Goal: Transaction & Acquisition: Purchase product/service

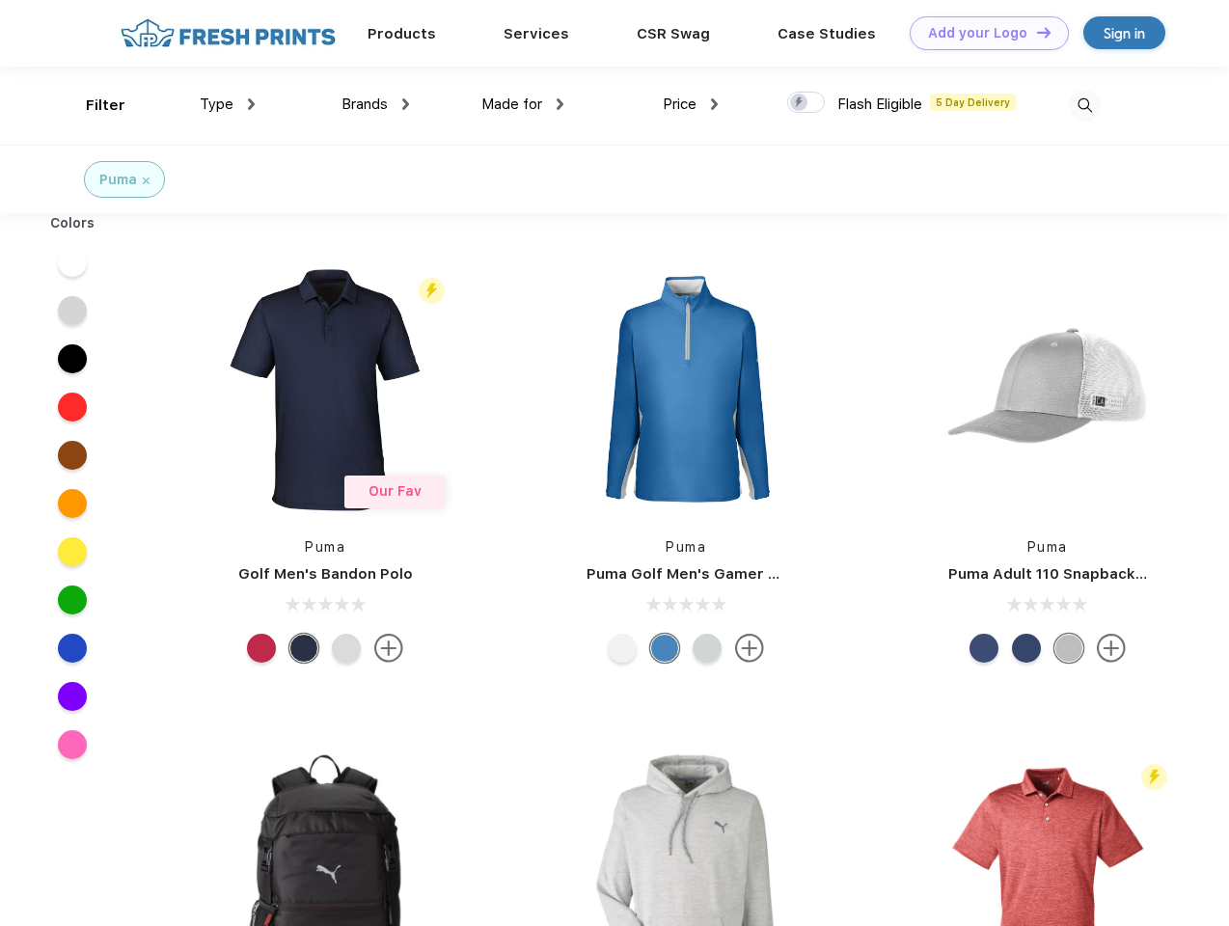
click at [982, 33] on link "Add your Logo Design Tool" at bounding box center [989, 33] width 159 height 34
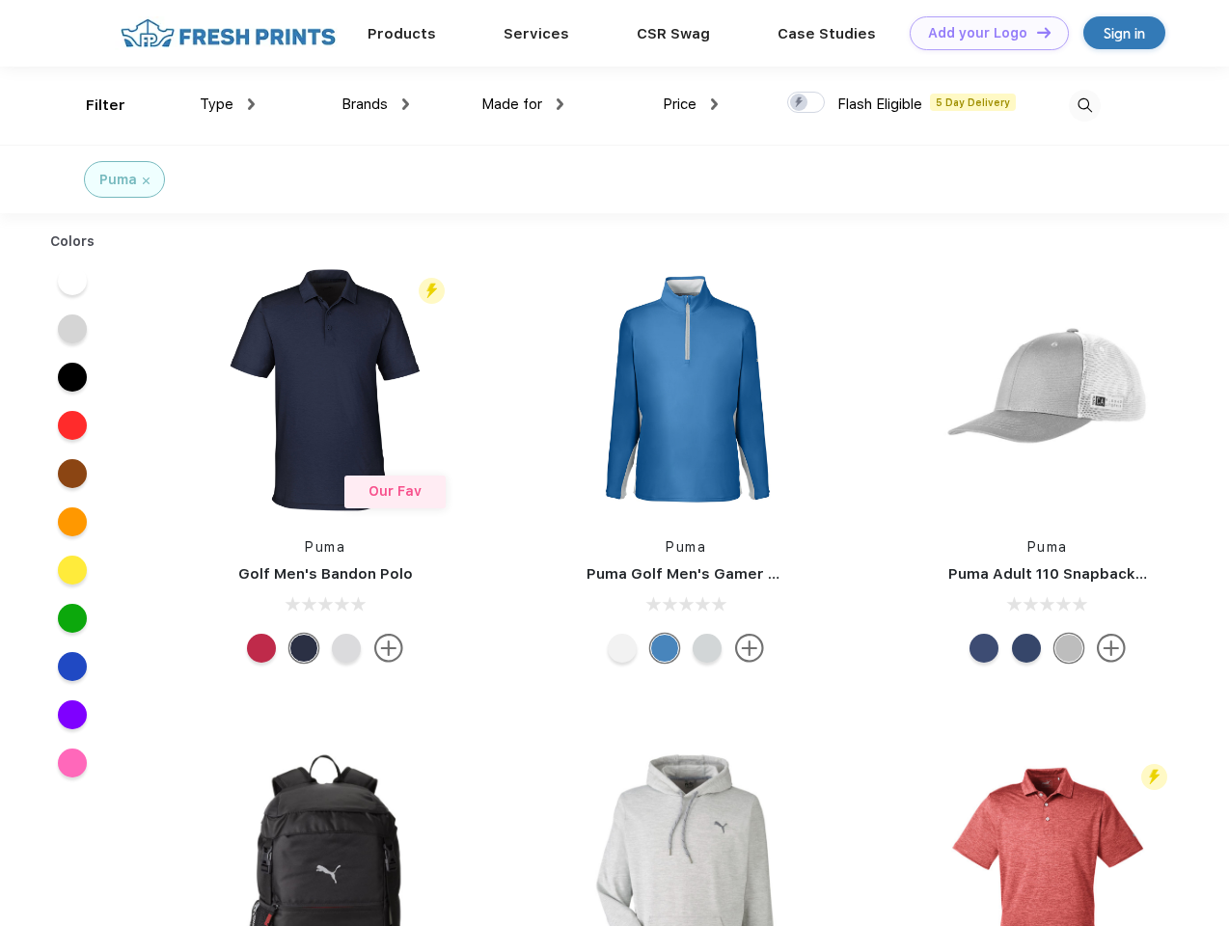
click at [0, 0] on div "Design Tool" at bounding box center [0, 0] width 0 height 0
click at [1035, 32] on link "Add your Logo Design Tool" at bounding box center [989, 33] width 159 height 34
click at [93, 105] on div "Filter" at bounding box center [106, 106] width 40 height 22
click at [228, 104] on span "Type" at bounding box center [217, 104] width 34 height 17
click at [375, 104] on span "Brands" at bounding box center [365, 104] width 46 height 17
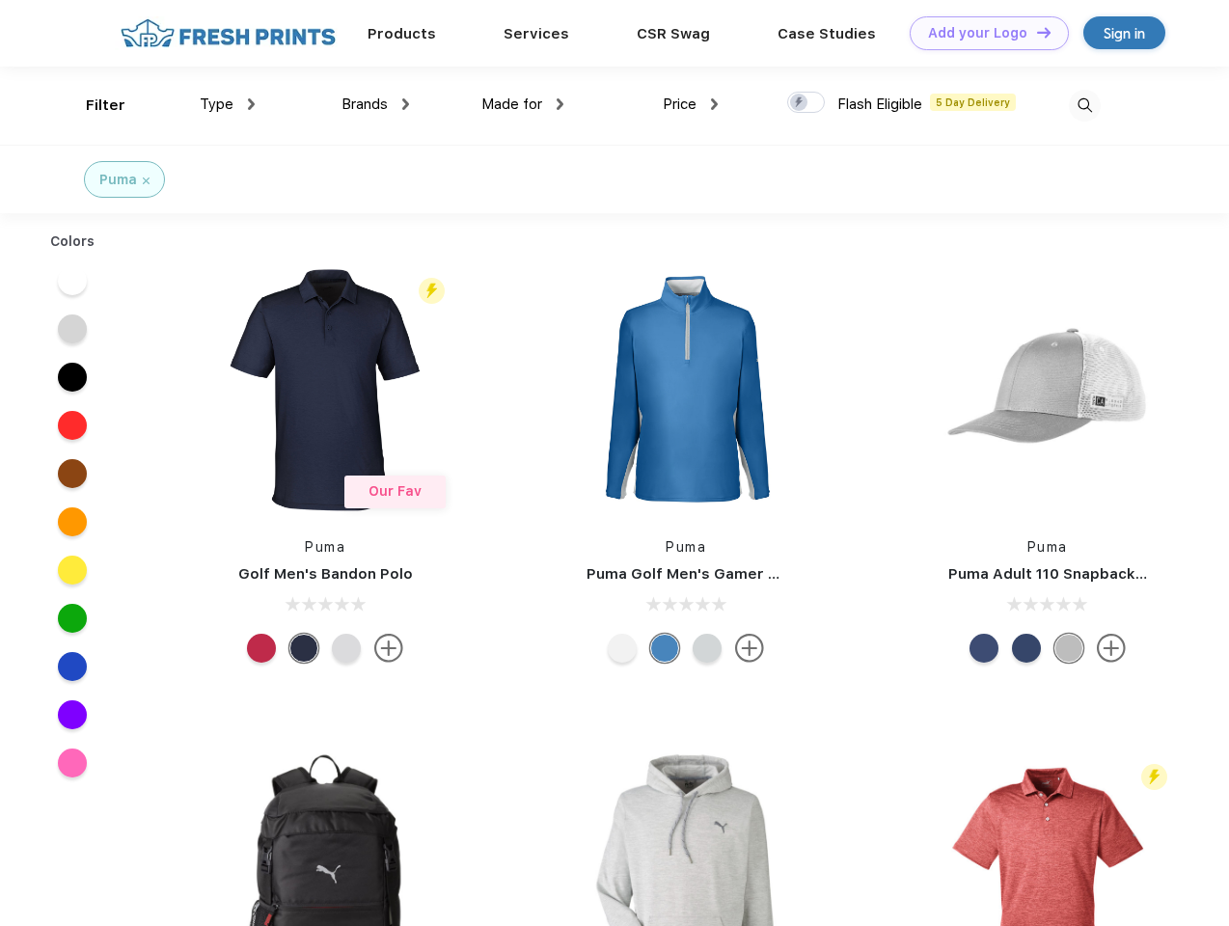
click at [523, 104] on span "Made for" at bounding box center [512, 104] width 61 height 17
click at [691, 104] on span "Price" at bounding box center [680, 104] width 34 height 17
click at [807, 103] on div at bounding box center [806, 102] width 38 height 21
click at [800, 103] on input "checkbox" at bounding box center [793, 97] width 13 height 13
click at [1085, 105] on img at bounding box center [1085, 106] width 32 height 32
